Goal: Transaction & Acquisition: Purchase product/service

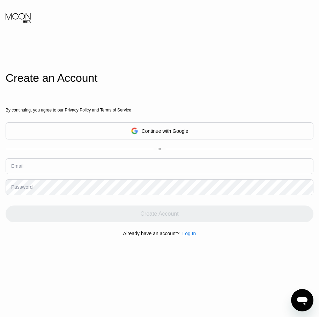
click at [71, 163] on input "text" at bounding box center [160, 166] width 308 height 16
paste input "[EMAIL_ADDRESS][DOMAIN_NAME]"
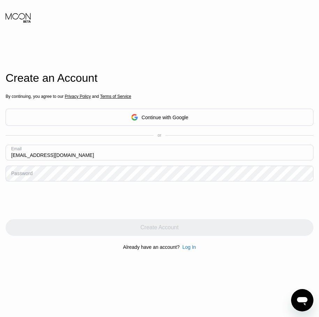
type input "[EMAIL_ADDRESS][DOMAIN_NAME]"
click at [78, 187] on div "By continuing, you agree to our Privacy Policy and Terms of Service Continue wi…" at bounding box center [160, 172] width 308 height 168
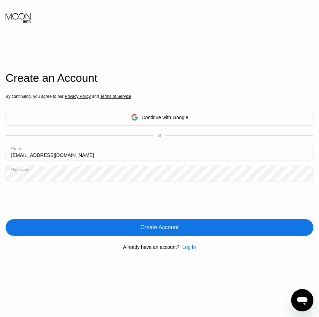
click at [156, 230] on div "Create Account" at bounding box center [159, 227] width 38 height 7
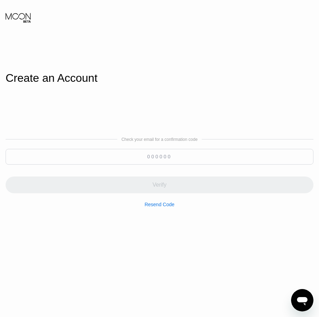
click at [157, 159] on input at bounding box center [160, 157] width 308 height 16
paste input "003671"
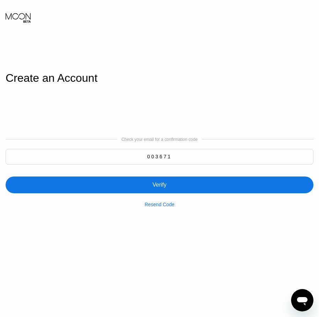
type input "003671"
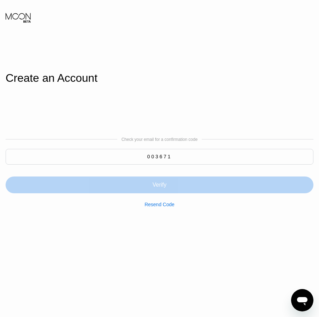
click at [182, 184] on div "Verify" at bounding box center [160, 184] width 308 height 17
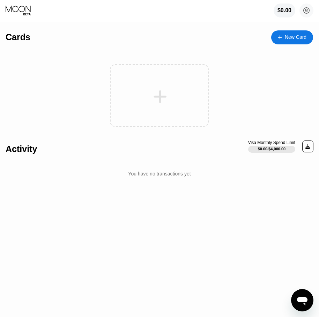
click at [188, 86] on div at bounding box center [159, 95] width 99 height 63
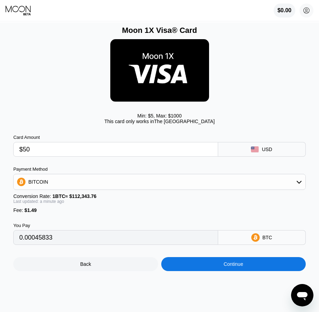
click at [265, 187] on div "BITCOIN" at bounding box center [160, 182] width 292 height 14
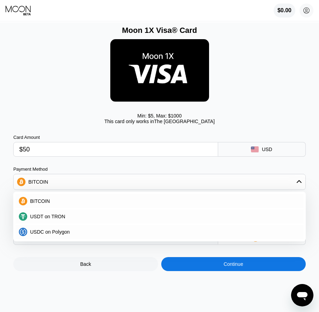
scroll to position [35, 0]
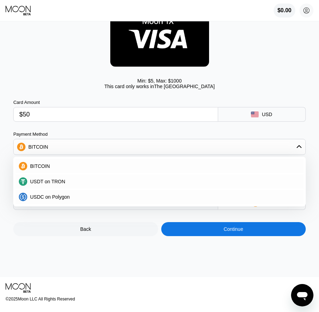
click at [66, 184] on div "USDT on TRON" at bounding box center [163, 182] width 273 height 6
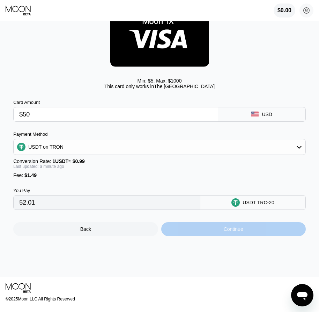
click at [216, 235] on div "Continue" at bounding box center [233, 229] width 145 height 14
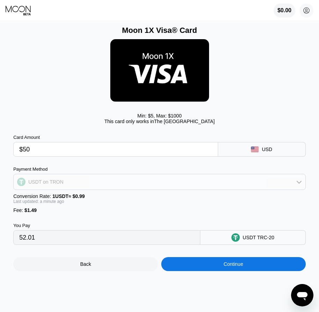
click at [169, 189] on div "USDT on TRON" at bounding box center [160, 182] width 292 height 14
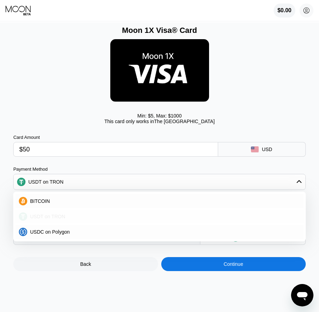
click at [60, 219] on span "USDT on TRON" at bounding box center [47, 217] width 35 height 6
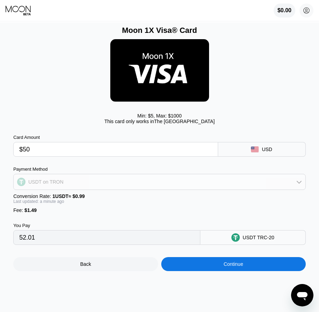
click at [84, 188] on div "USDT on TRON" at bounding box center [160, 182] width 292 height 14
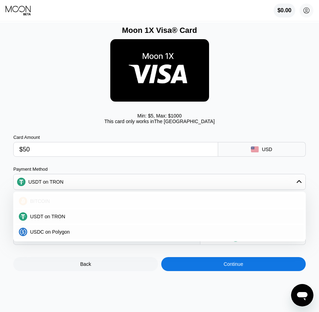
click at [36, 204] on span "BITCOIN" at bounding box center [40, 201] width 20 height 6
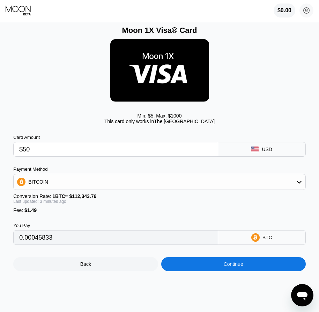
type input "0.00045860"
type input "0.00045804"
type input "0.00045746"
click at [70, 154] on input "$50" at bounding box center [115, 149] width 193 height 14
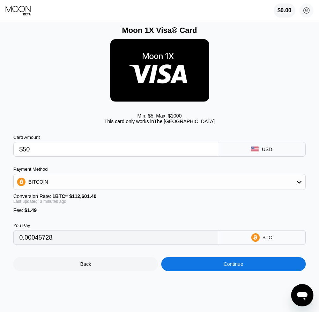
click at [70, 154] on input "$50" at bounding box center [115, 149] width 193 height 14
type input "$55"
type input "0.00050169"
click at [50, 148] on input "$55" at bounding box center [115, 149] width 193 height 14
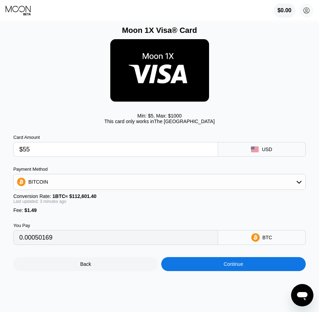
click at [50, 148] on input "$55" at bounding box center [115, 149] width 193 height 14
type input "$53"
type input "0.00048392"
type input "$53"
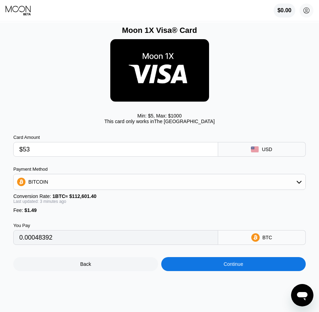
click at [228, 267] on div "Continue" at bounding box center [234, 264] width 20 height 6
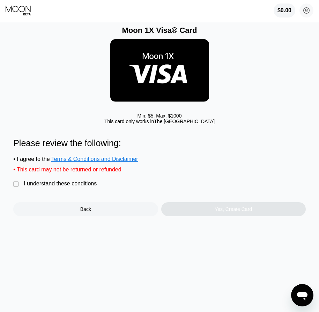
click at [54, 187] on div "I understand these conditions" at bounding box center [60, 183] width 73 height 6
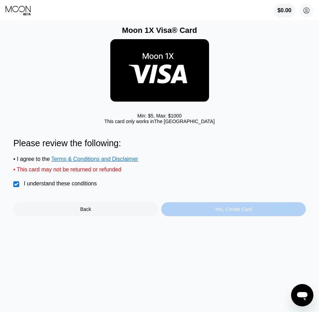
click at [235, 212] on div "Yes, Create Card" at bounding box center [233, 209] width 37 height 6
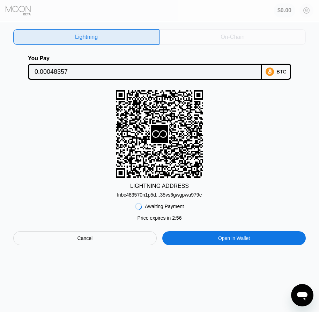
click at [228, 39] on div "On-Chain" at bounding box center [233, 37] width 24 height 7
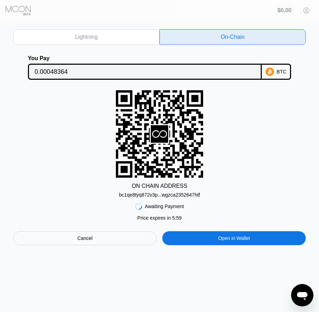
click at [195, 197] on div "bc1qe8tyq872v3p...wgzca2352647htf" at bounding box center [159, 195] width 81 height 6
click at [182, 72] on input "0.00048364" at bounding box center [145, 72] width 221 height 14
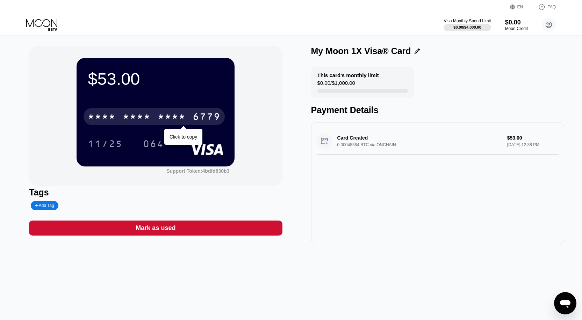
click at [177, 119] on div "* * * *" at bounding box center [172, 117] width 28 height 11
click at [177, 119] on div "2956" at bounding box center [172, 117] width 28 height 11
